Goal: Task Accomplishment & Management: Complete application form

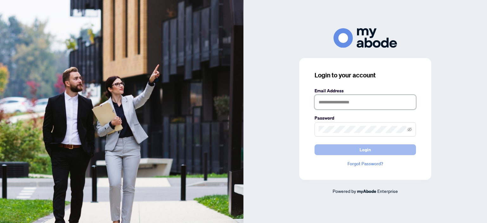
type input "**********"
click at [350, 149] on button "Login" at bounding box center [364, 149] width 101 height 11
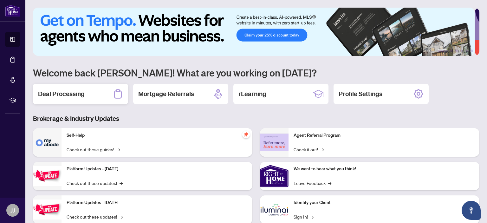
click at [68, 91] on h2 "Deal Processing" at bounding box center [61, 93] width 47 height 9
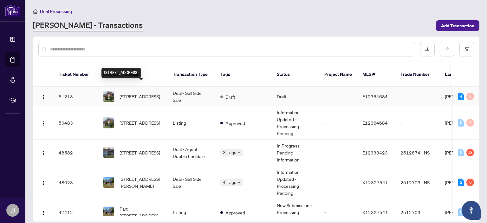
click at [128, 93] on span "[STREET_ADDRESS]" at bounding box center [140, 96] width 41 height 7
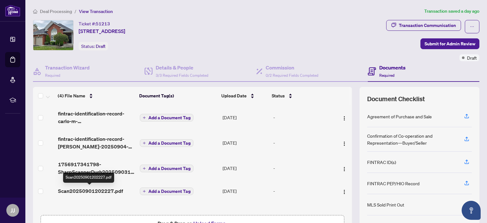
click at [94, 190] on span "Scan20250901202227.pdf" at bounding box center [90, 191] width 65 height 8
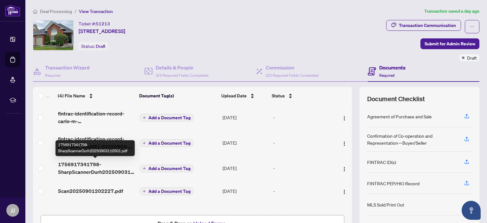
click at [88, 168] on span "1756917341798-SharpScannerDurh20250903110501.pdf" at bounding box center [96, 167] width 77 height 15
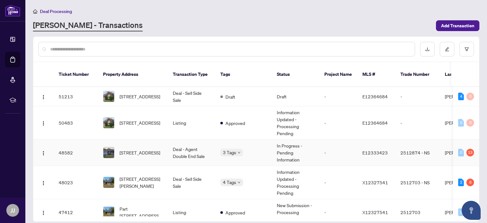
scroll to position [32, 0]
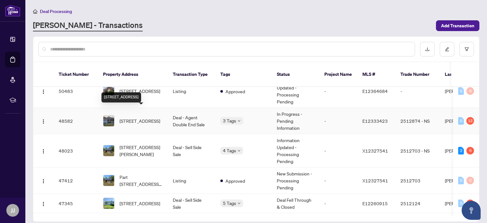
click at [130, 117] on span "[STREET_ADDRESS]" at bounding box center [140, 120] width 41 height 7
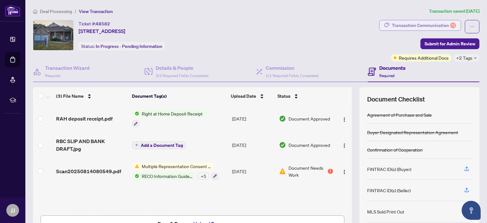
click at [397, 25] on div "Transaction Communication 13" at bounding box center [424, 25] width 64 height 10
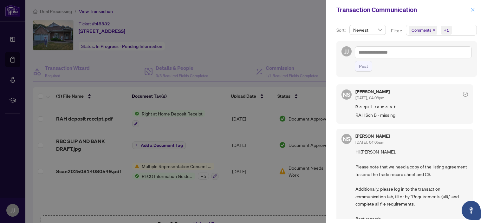
click at [473, 10] on icon "close" at bounding box center [472, 10] width 4 height 4
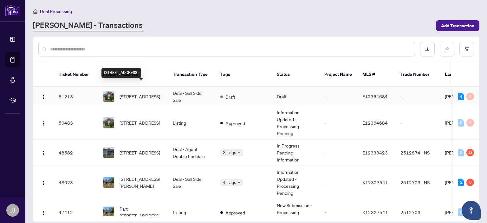
click at [129, 93] on span "[STREET_ADDRESS]" at bounding box center [140, 96] width 41 height 7
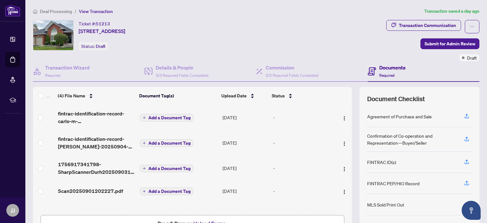
scroll to position [42, 0]
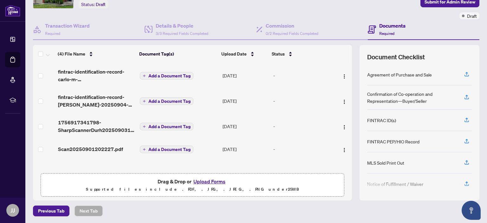
click at [213, 179] on button "Upload Forms" at bounding box center [209, 181] width 36 height 8
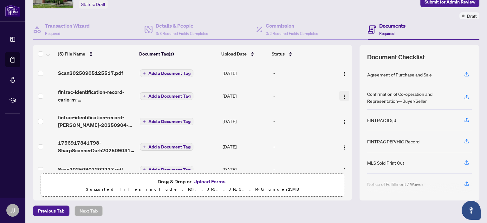
scroll to position [0, 0]
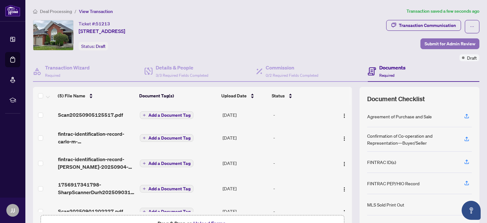
click at [443, 43] on span "Submit for Admin Review" at bounding box center [450, 44] width 51 height 10
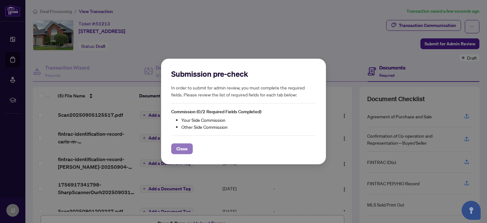
click at [177, 149] on span "Close" at bounding box center [181, 149] width 11 height 10
